Goal: Find specific page/section: Find specific page/section

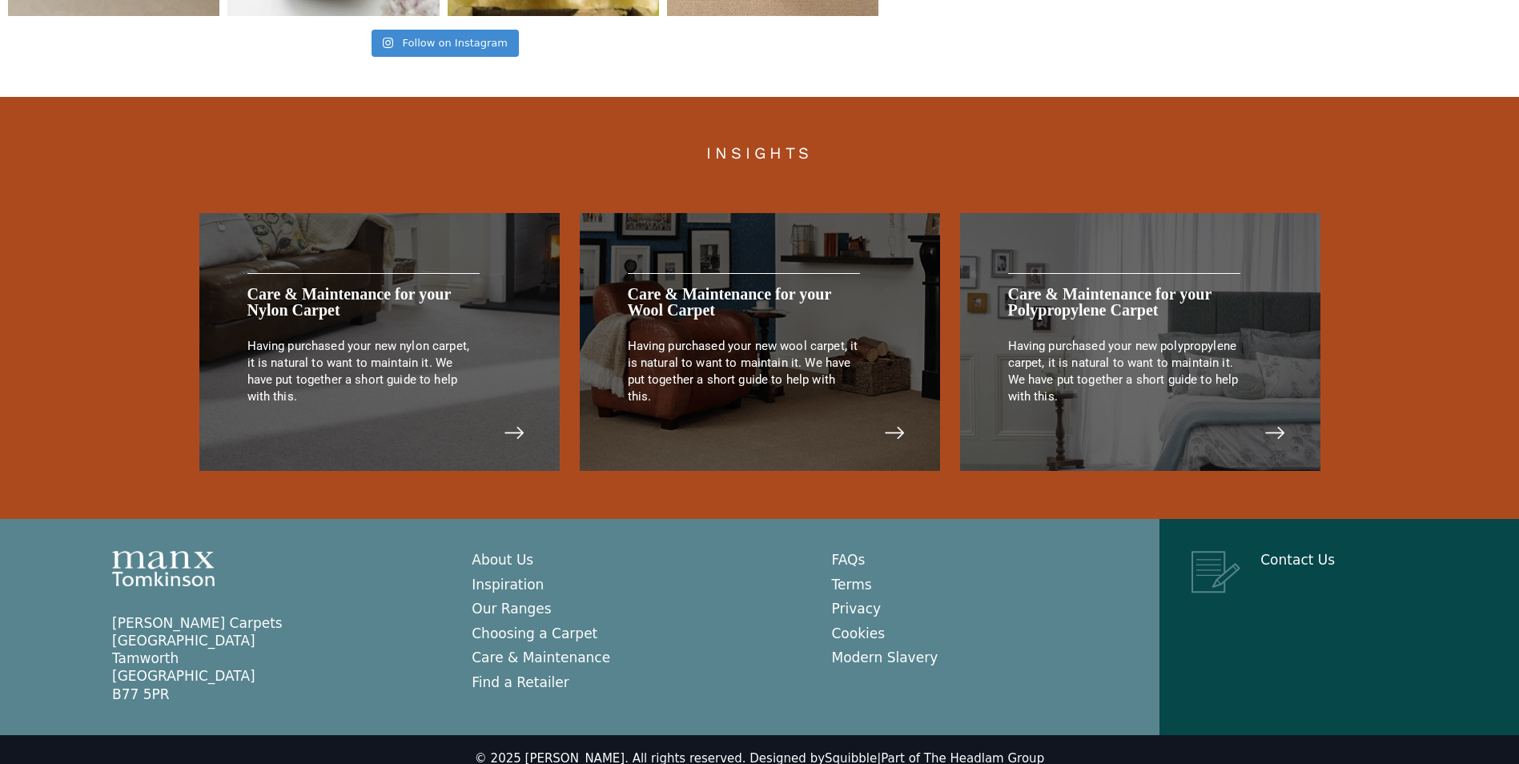
scroll to position [3282, 0]
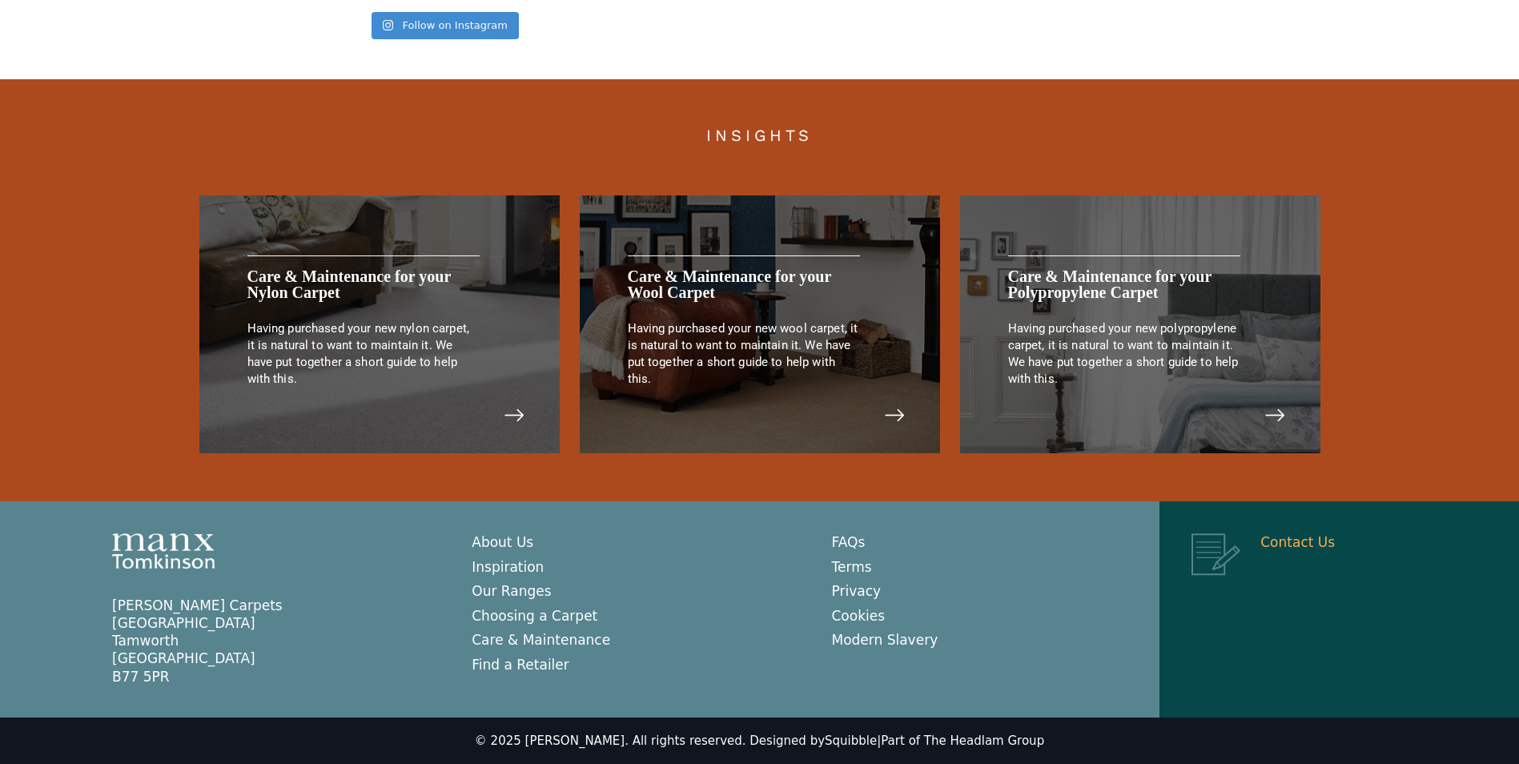
click at [1214, 553] on img at bounding box center [1216, 554] width 49 height 42
click at [1212, 565] on img at bounding box center [1216, 554] width 49 height 42
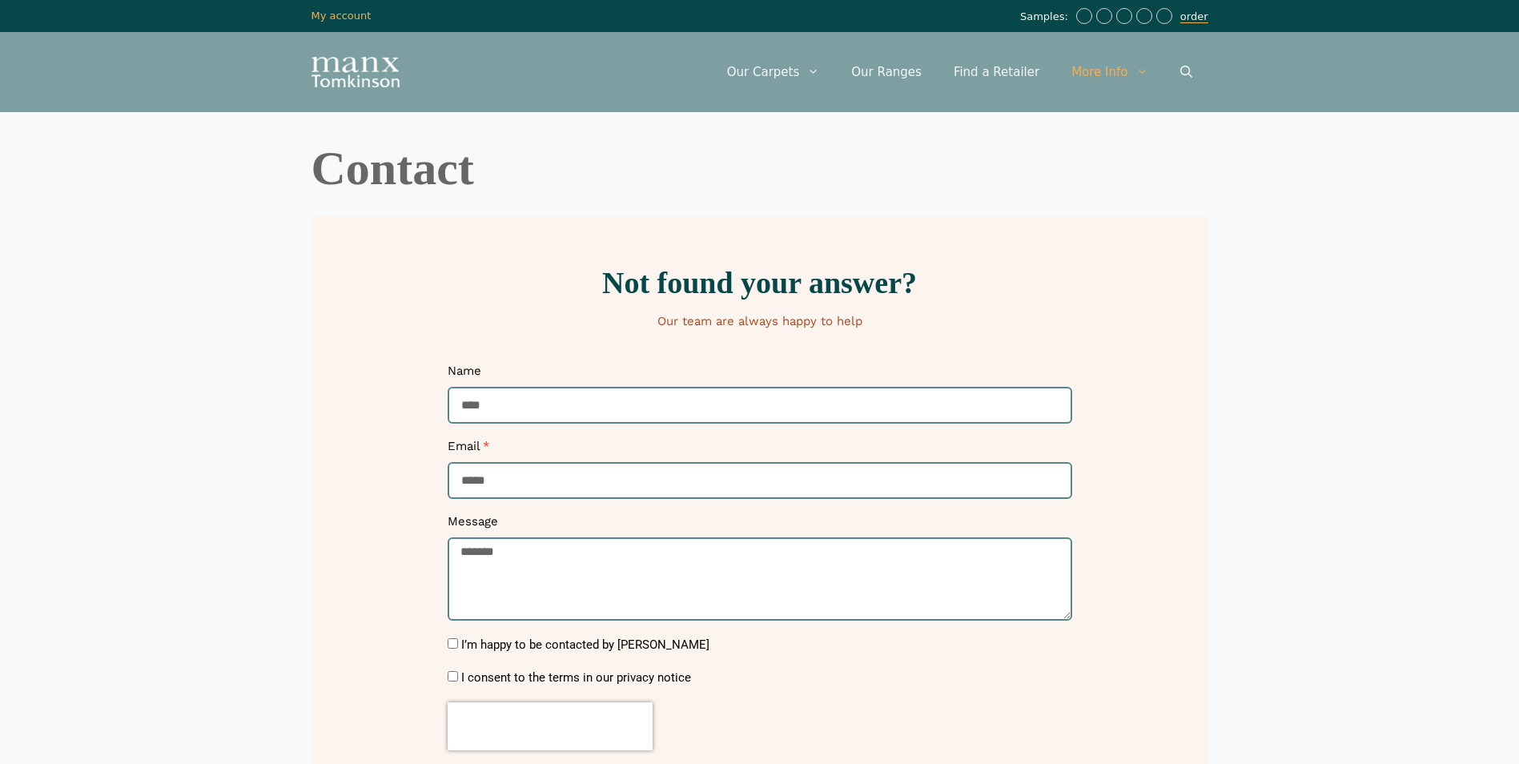
click at [1197, 14] on link "order" at bounding box center [1195, 16] width 28 height 13
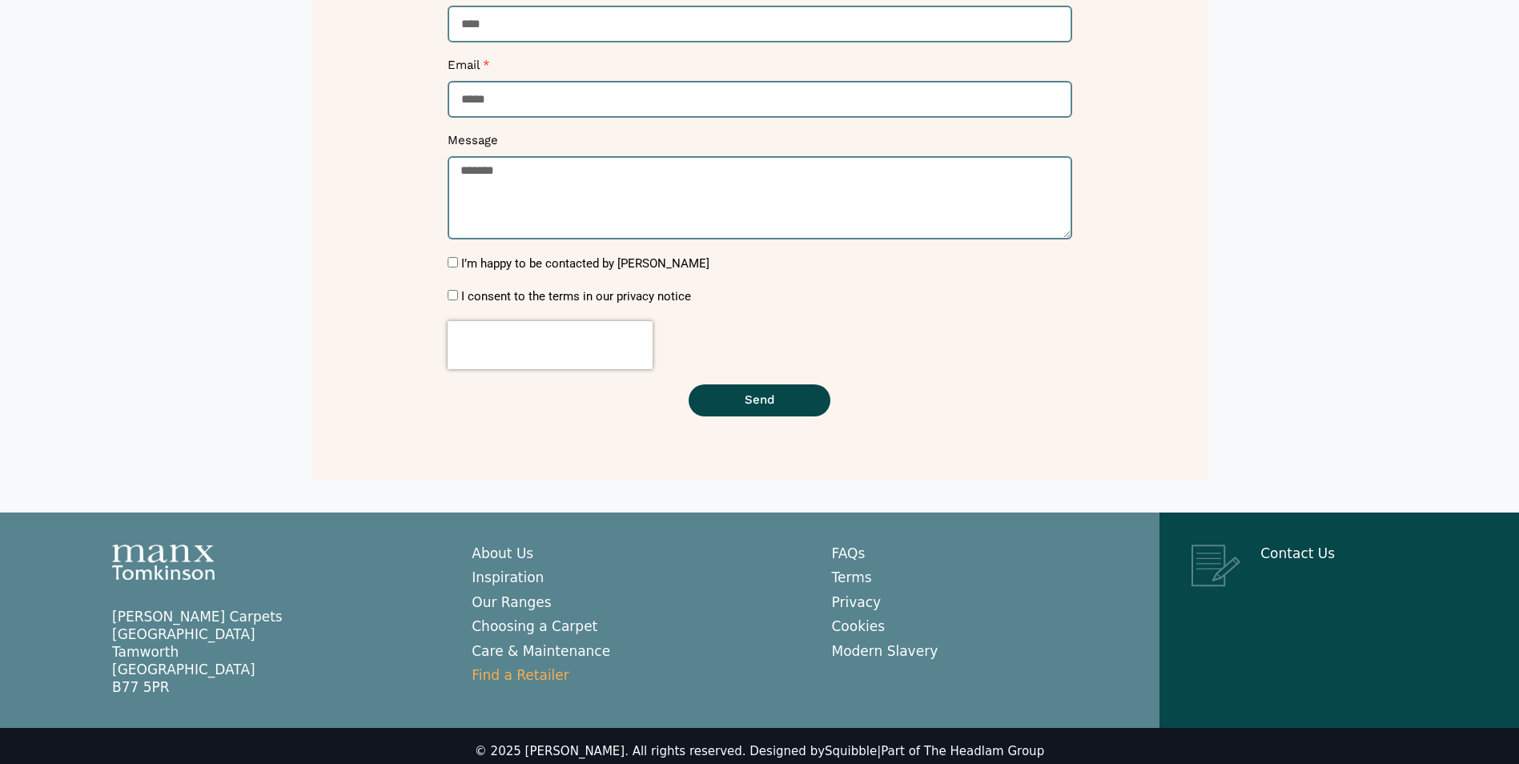
scroll to position [392, 0]
